Goal: Transaction & Acquisition: Subscribe to service/newsletter

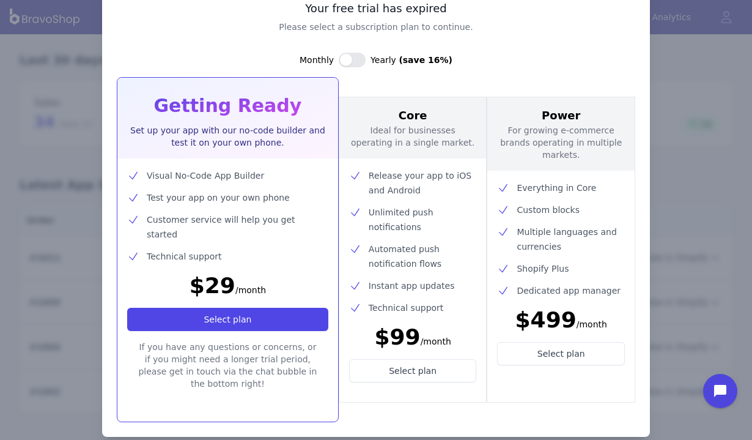
scroll to position [54, 0]
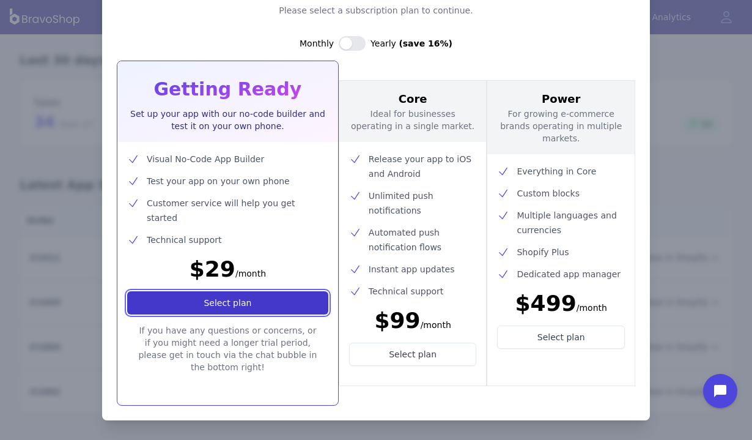
click at [183, 293] on button "Select plan" at bounding box center [227, 302] width 201 height 23
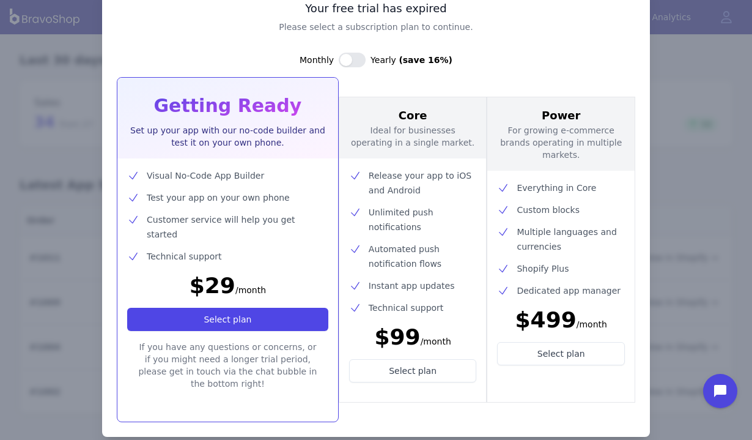
scroll to position [54, 0]
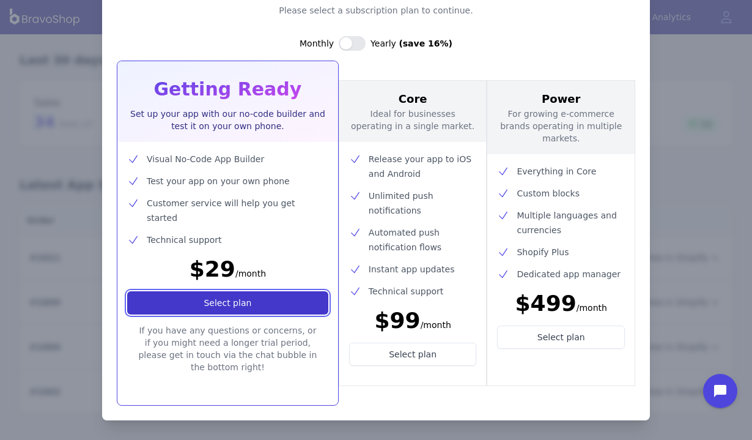
click at [183, 293] on button "Select plan" at bounding box center [227, 302] width 201 height 23
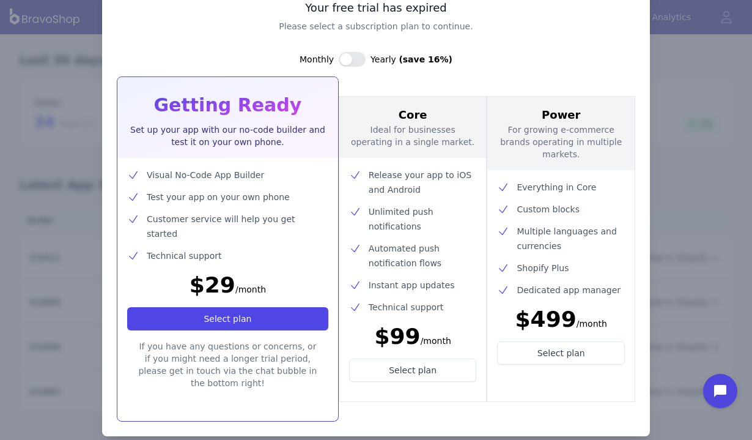
scroll to position [54, 0]
